Goal: Find specific page/section: Find specific page/section

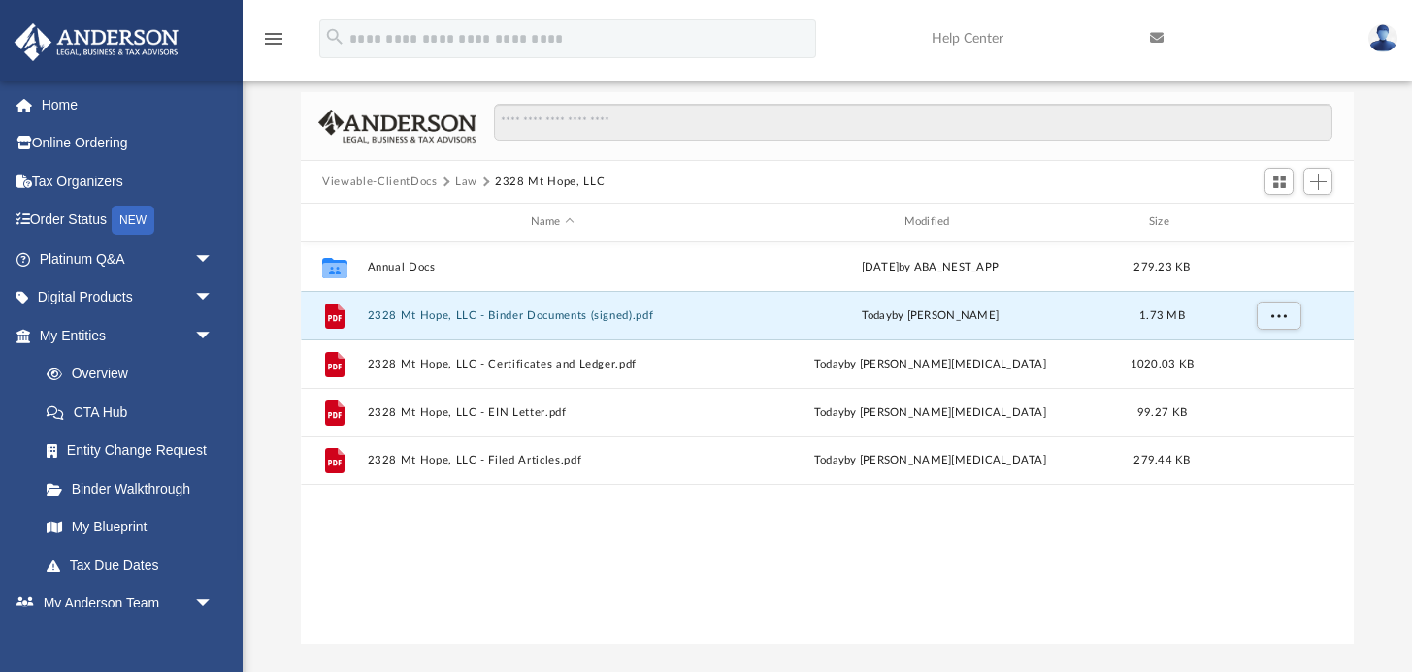
scroll to position [441, 1052]
click at [463, 181] on button "Law" at bounding box center [466, 182] width 22 height 17
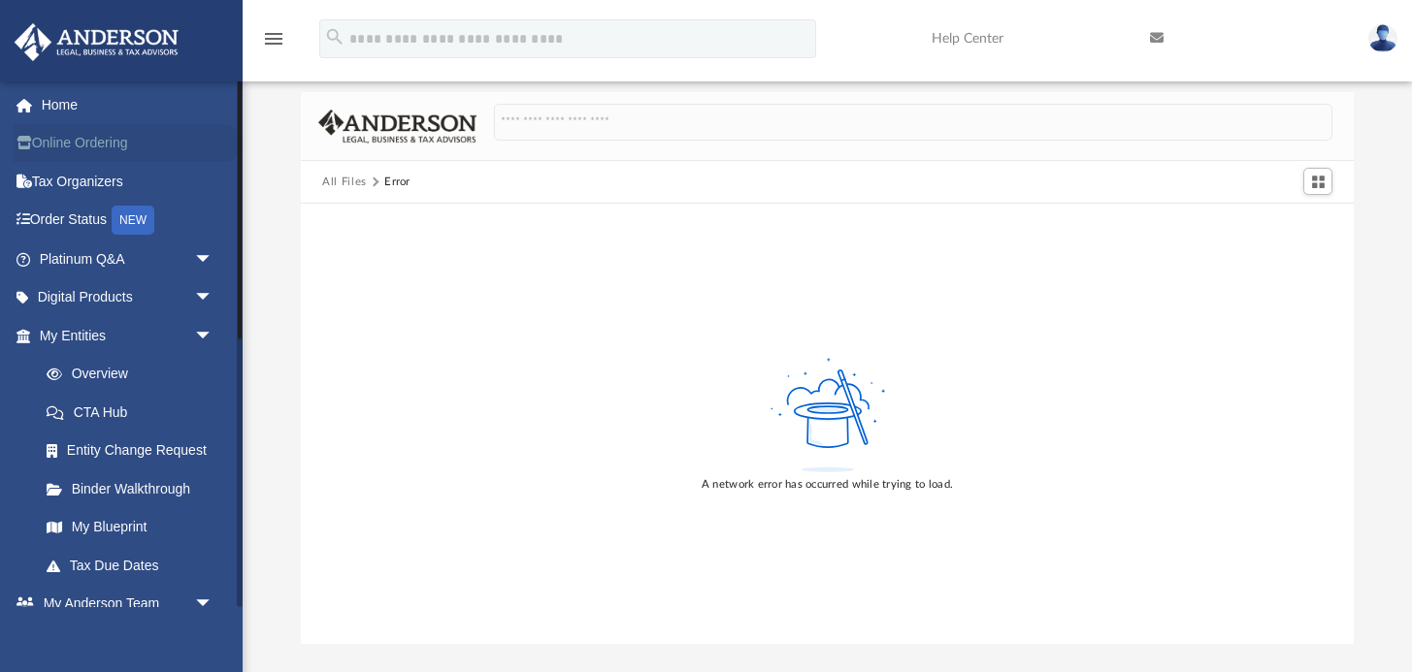
click at [68, 154] on link "Online Ordering" at bounding box center [128, 143] width 229 height 39
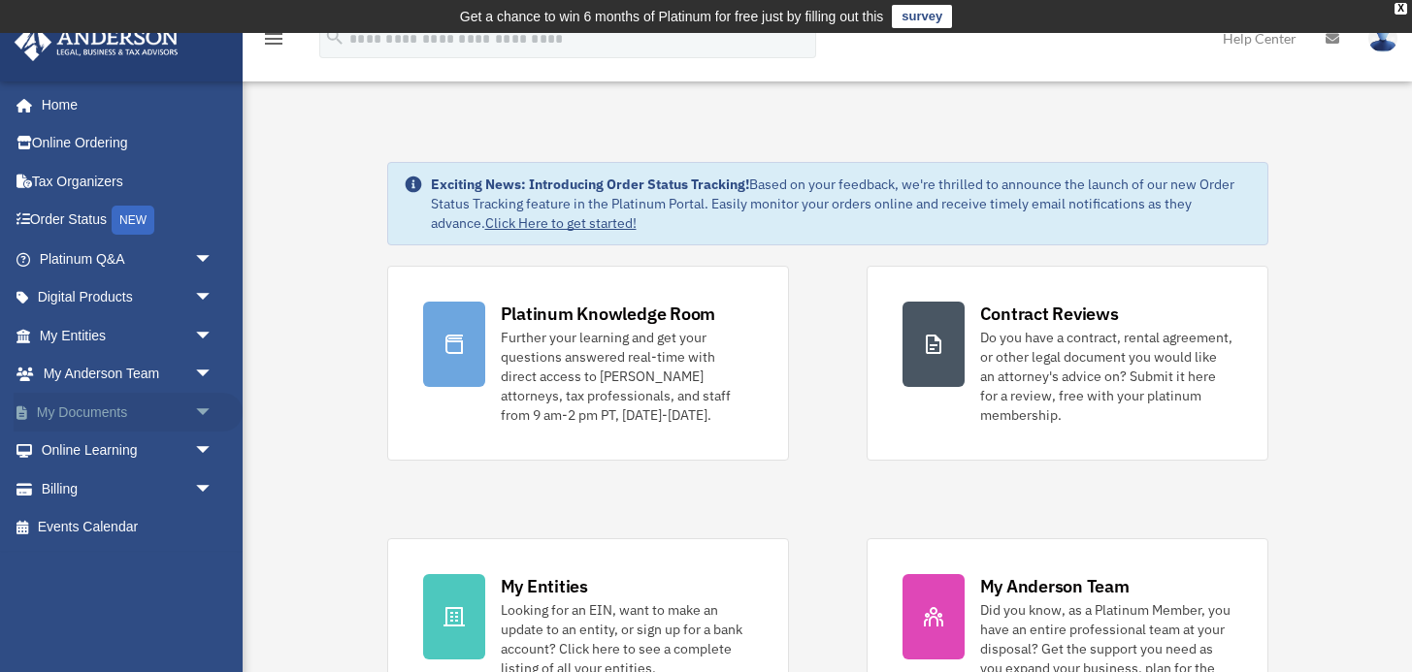
click at [197, 403] on span "arrow_drop_down" at bounding box center [213, 413] width 39 height 40
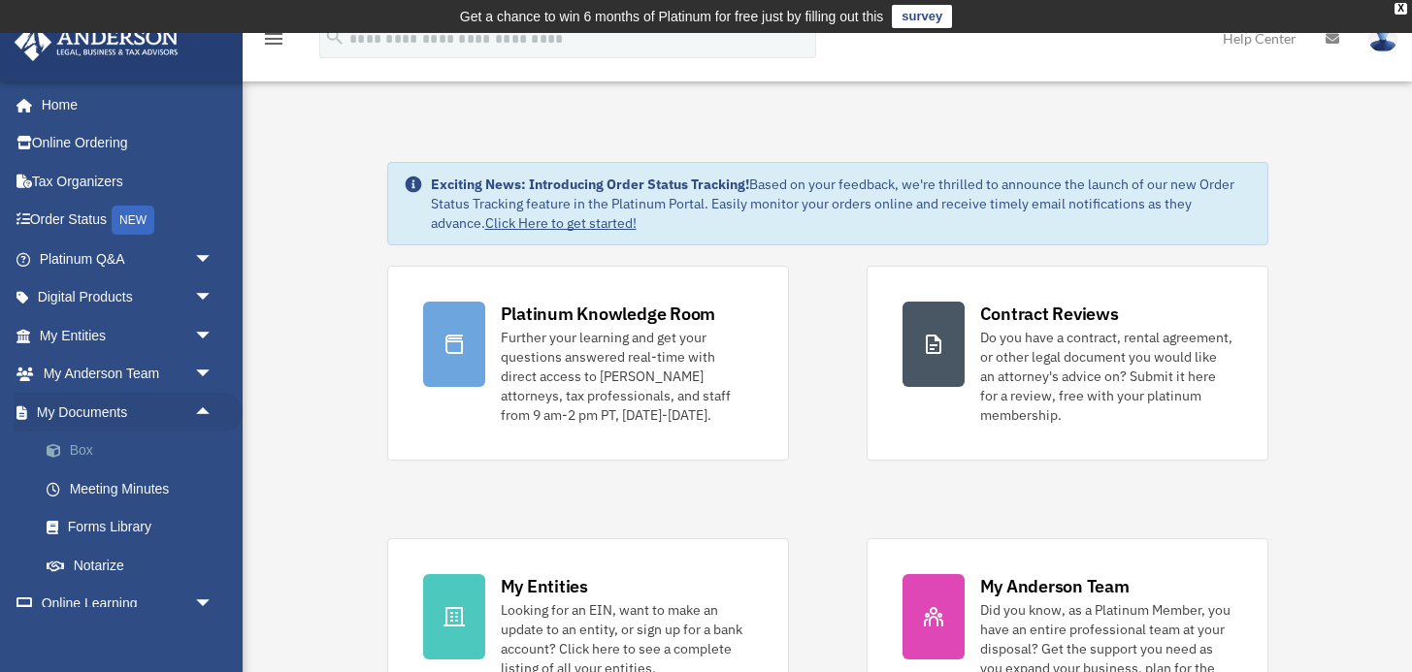
click at [83, 441] on link "Box" at bounding box center [134, 451] width 215 height 39
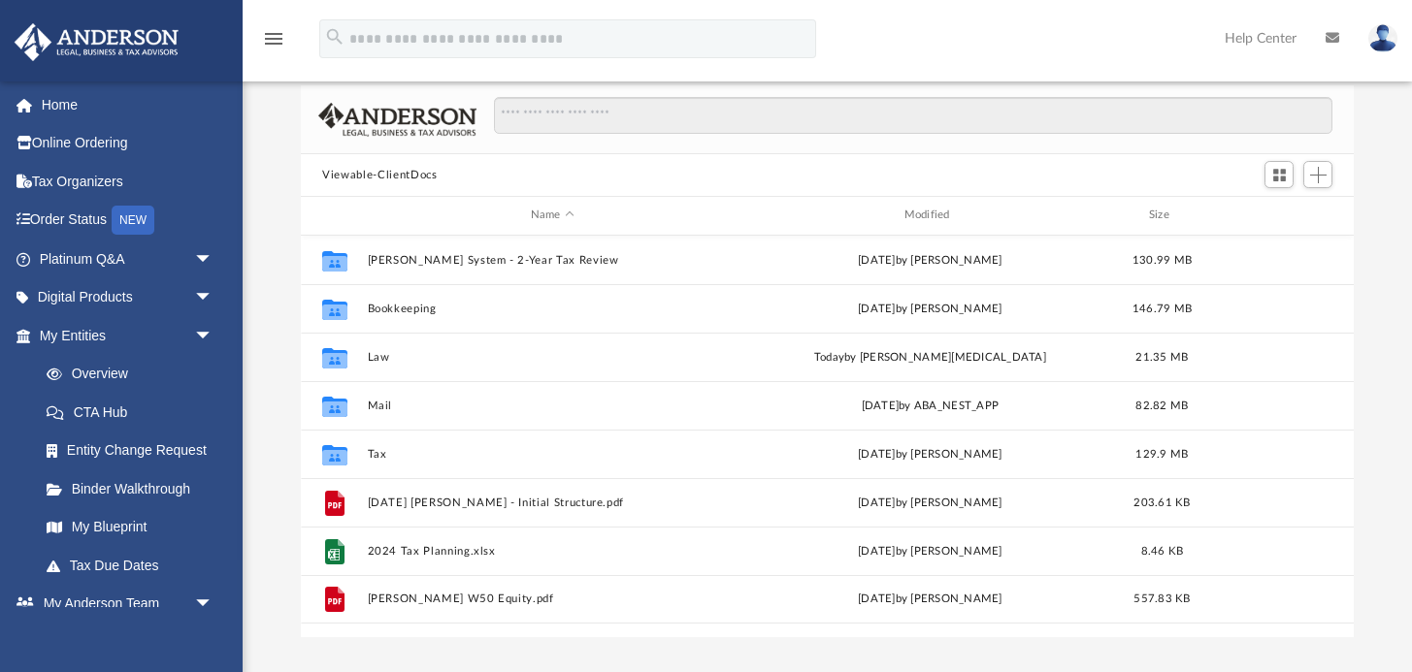
scroll to position [151, 0]
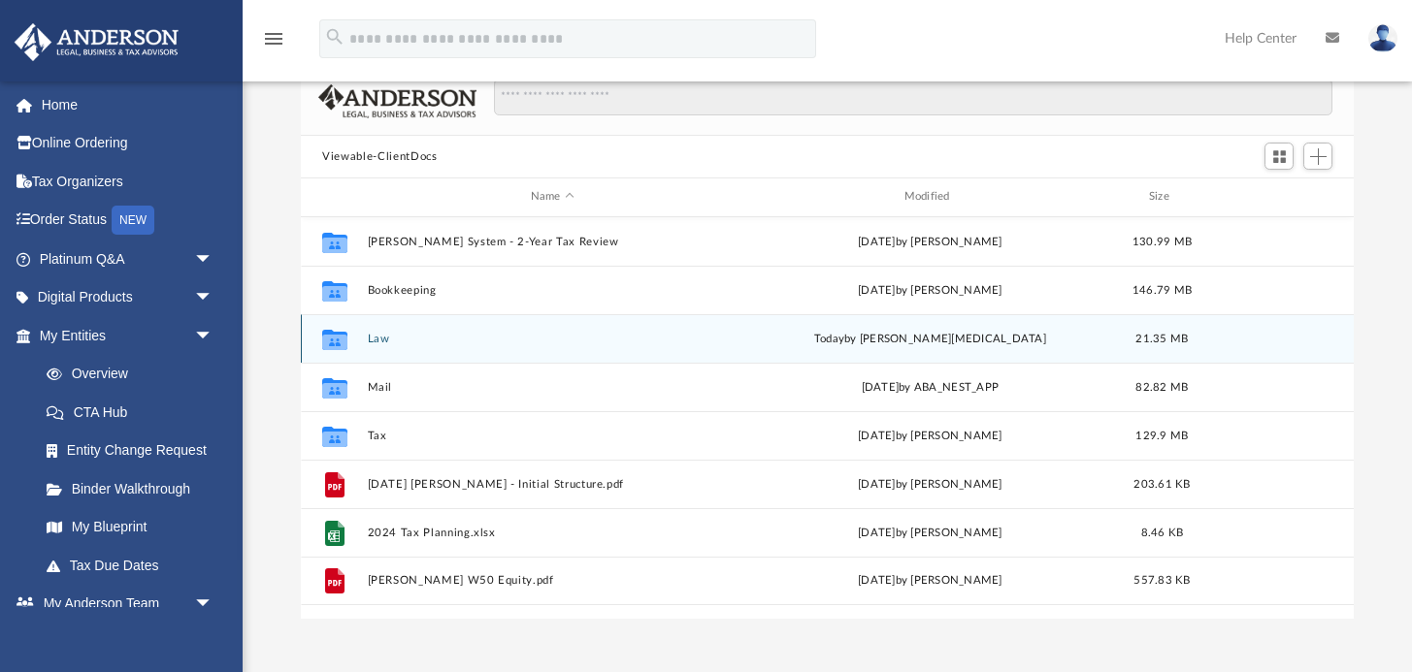
click at [376, 337] on button "Law" at bounding box center [553, 339] width 370 height 13
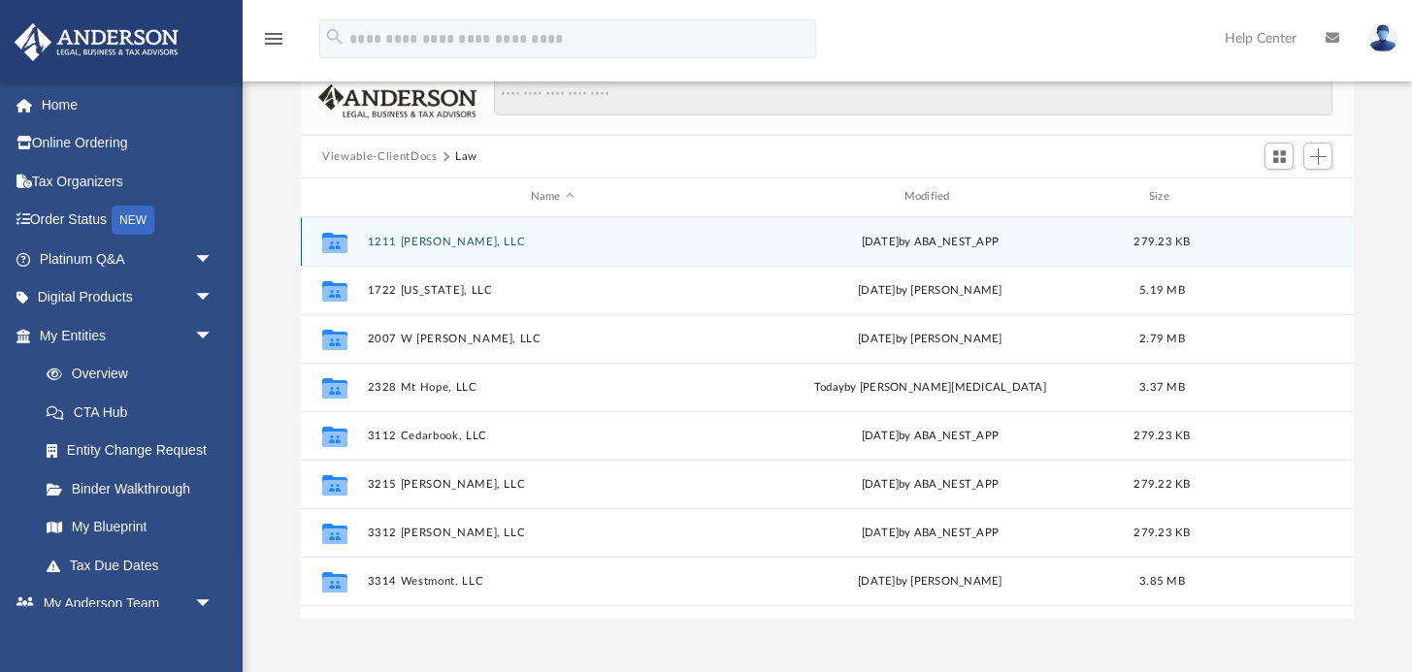
click at [419, 240] on button "1211 Whyte, LLC" at bounding box center [553, 242] width 370 height 13
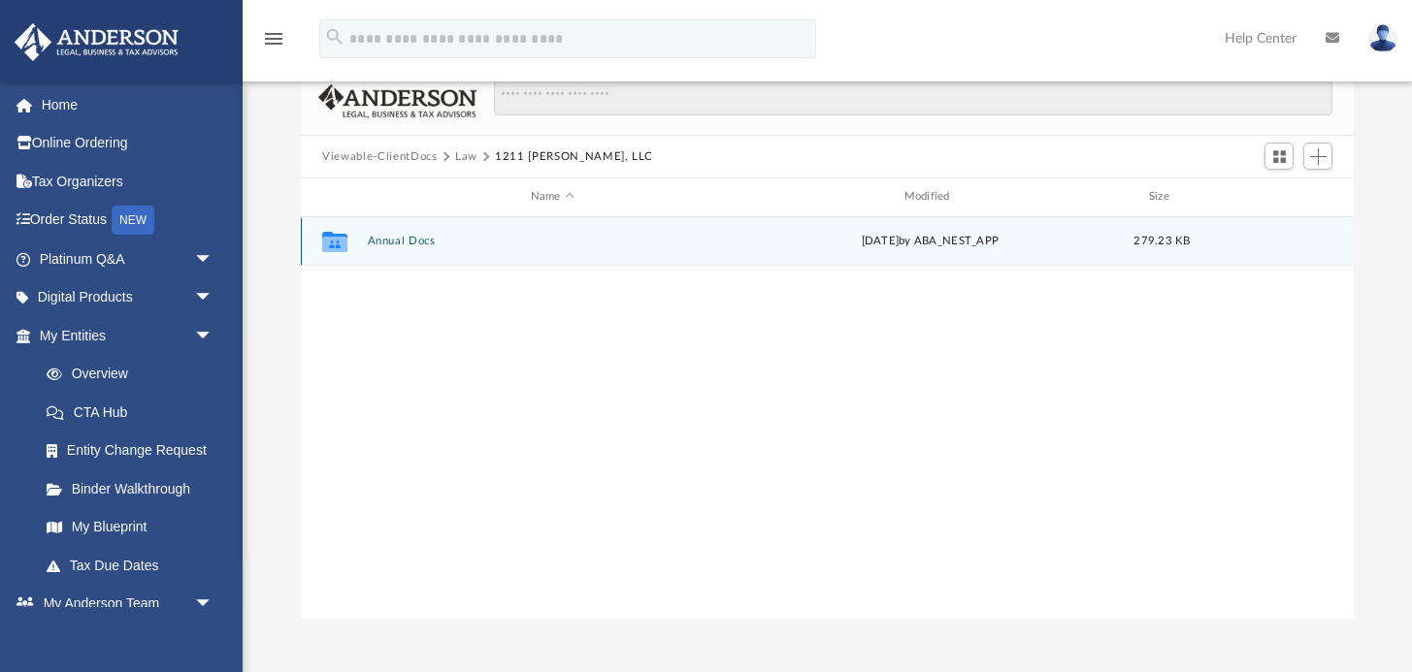
click at [409, 243] on button "Annual Docs" at bounding box center [553, 241] width 370 height 13
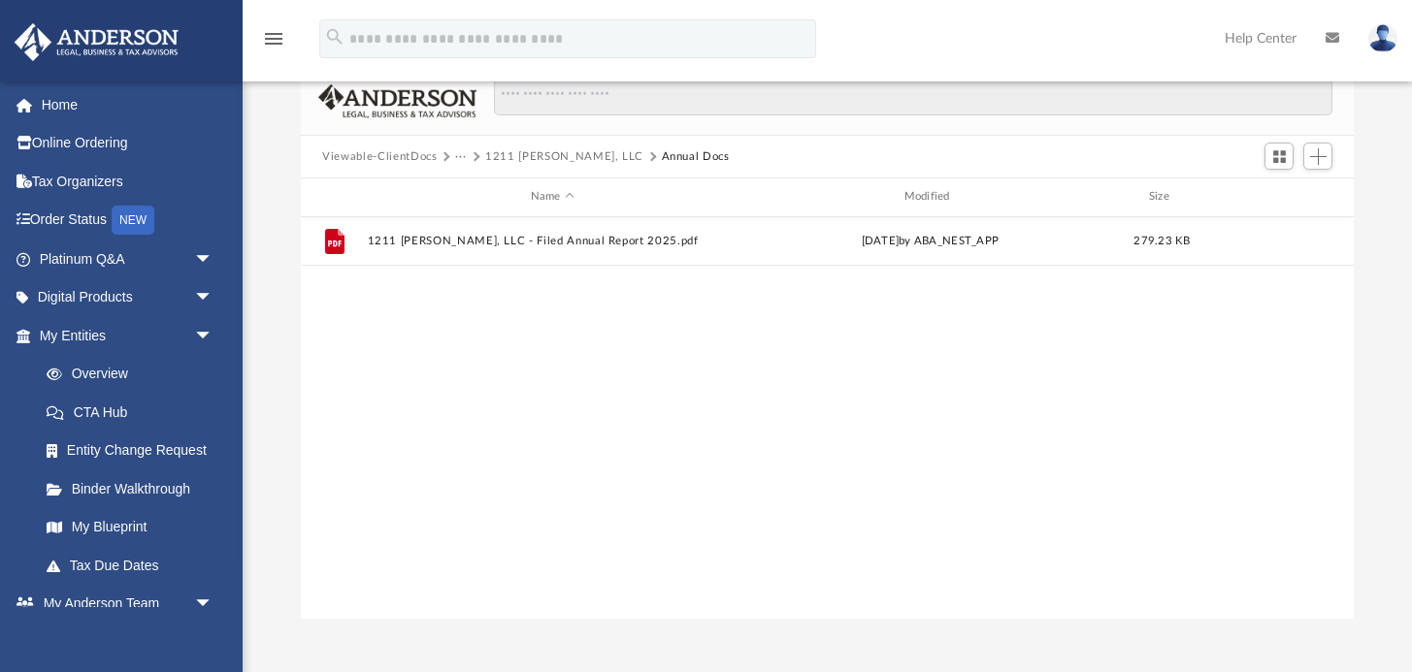
click at [524, 155] on button "1211 Whyte, LLC" at bounding box center [564, 156] width 158 height 17
click at [465, 155] on button "Law" at bounding box center [466, 156] width 22 height 17
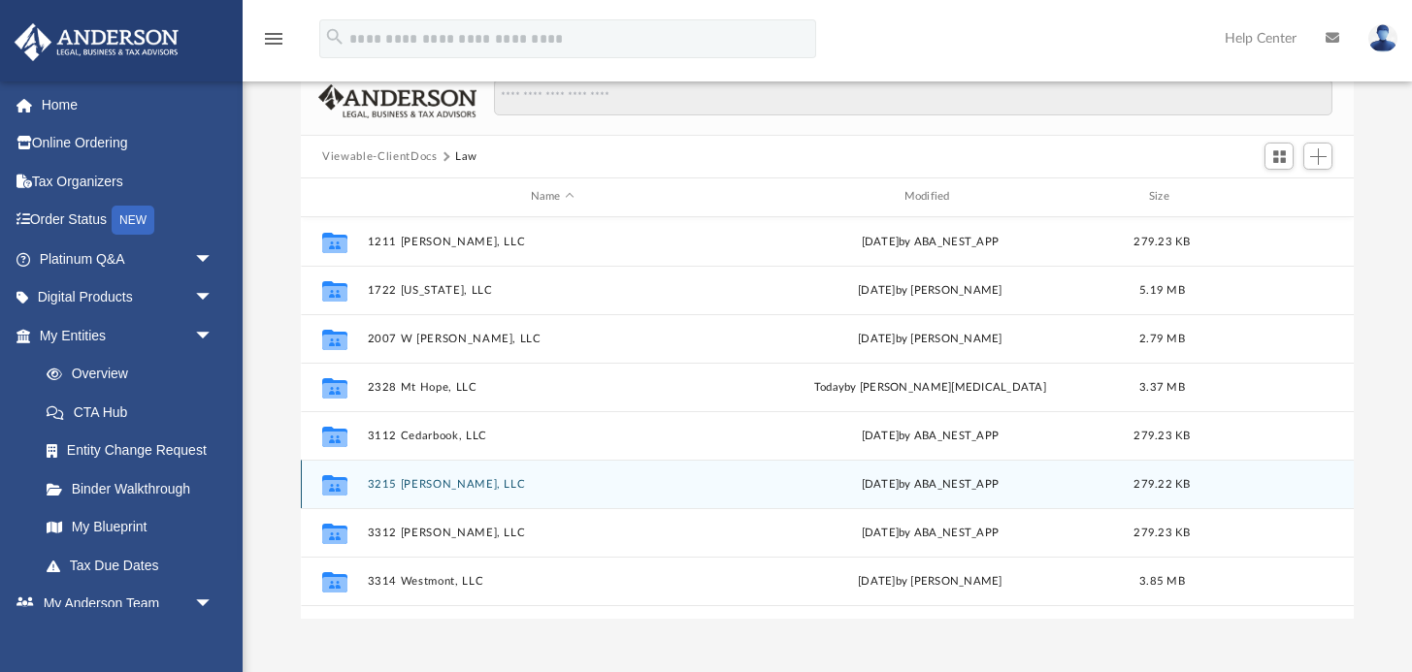
click at [416, 483] on button "3215 Karen, LLC" at bounding box center [553, 484] width 370 height 13
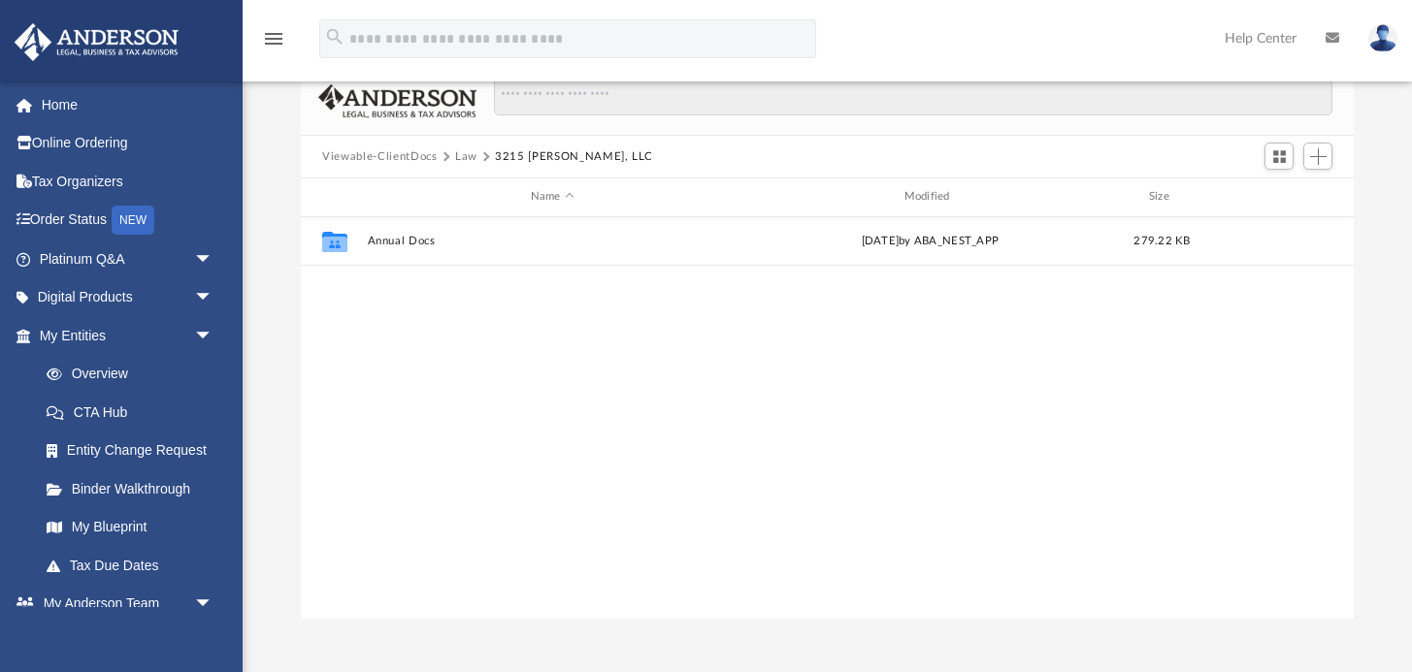
click at [471, 155] on button "Law" at bounding box center [466, 156] width 22 height 17
